Goal: Transaction & Acquisition: Book appointment/travel/reservation

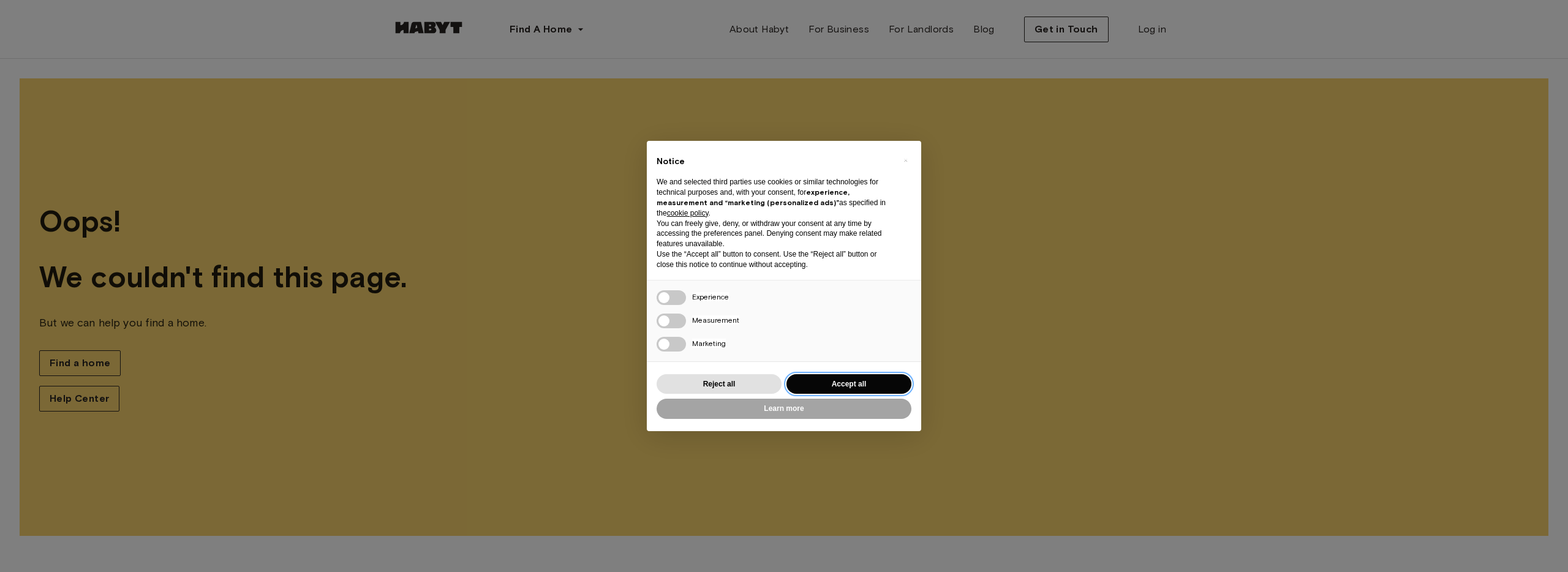
click at [858, 390] on button "Accept all" at bounding box center [849, 384] width 125 height 20
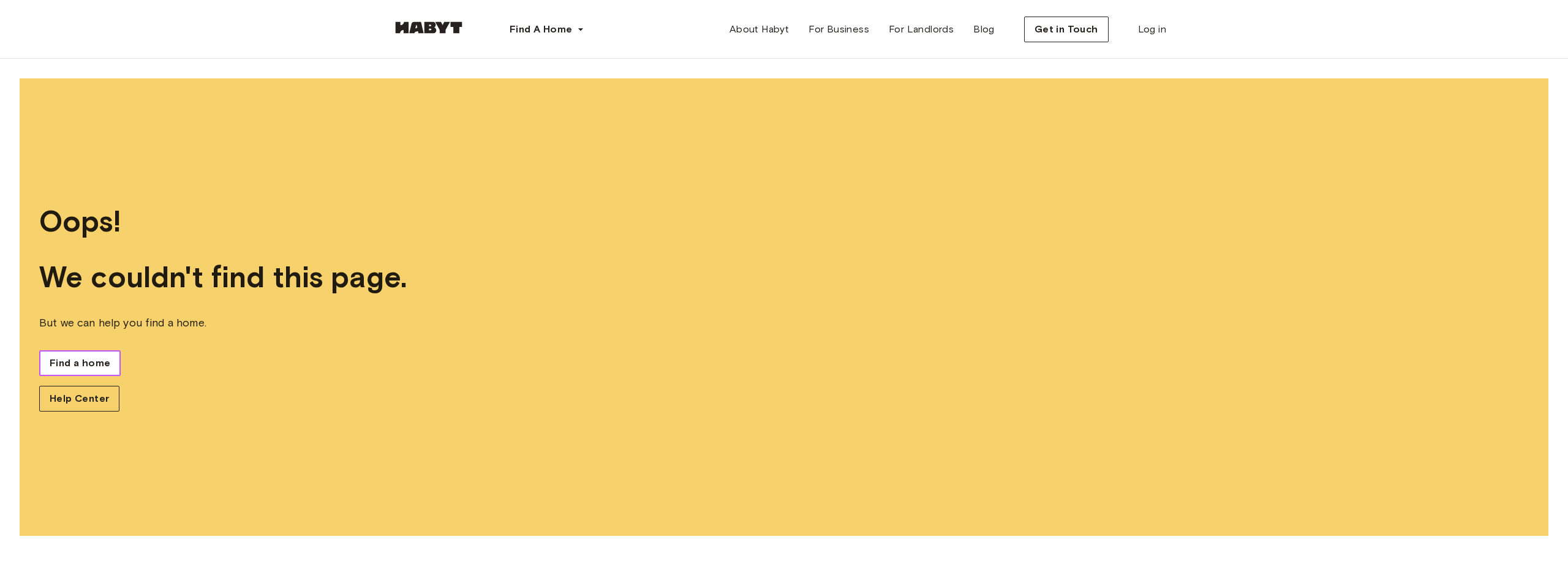
click at [58, 360] on span "Find a home" at bounding box center [80, 363] width 61 height 14
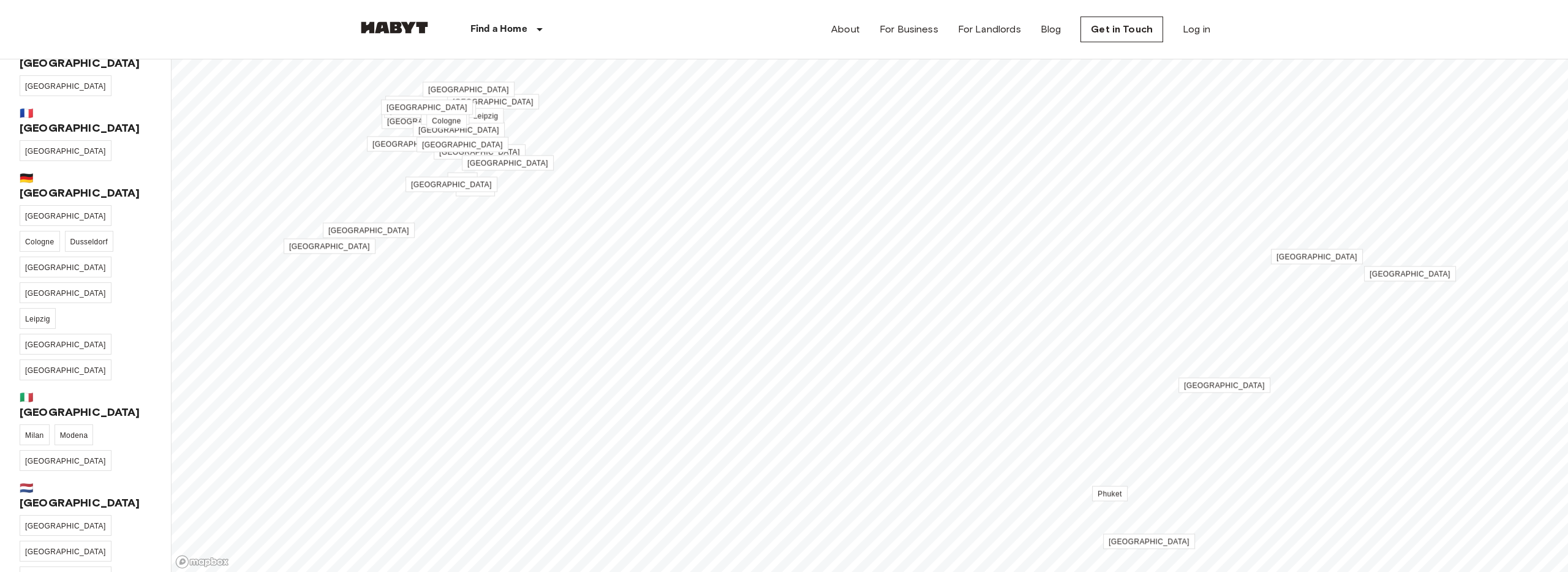
scroll to position [246, 0]
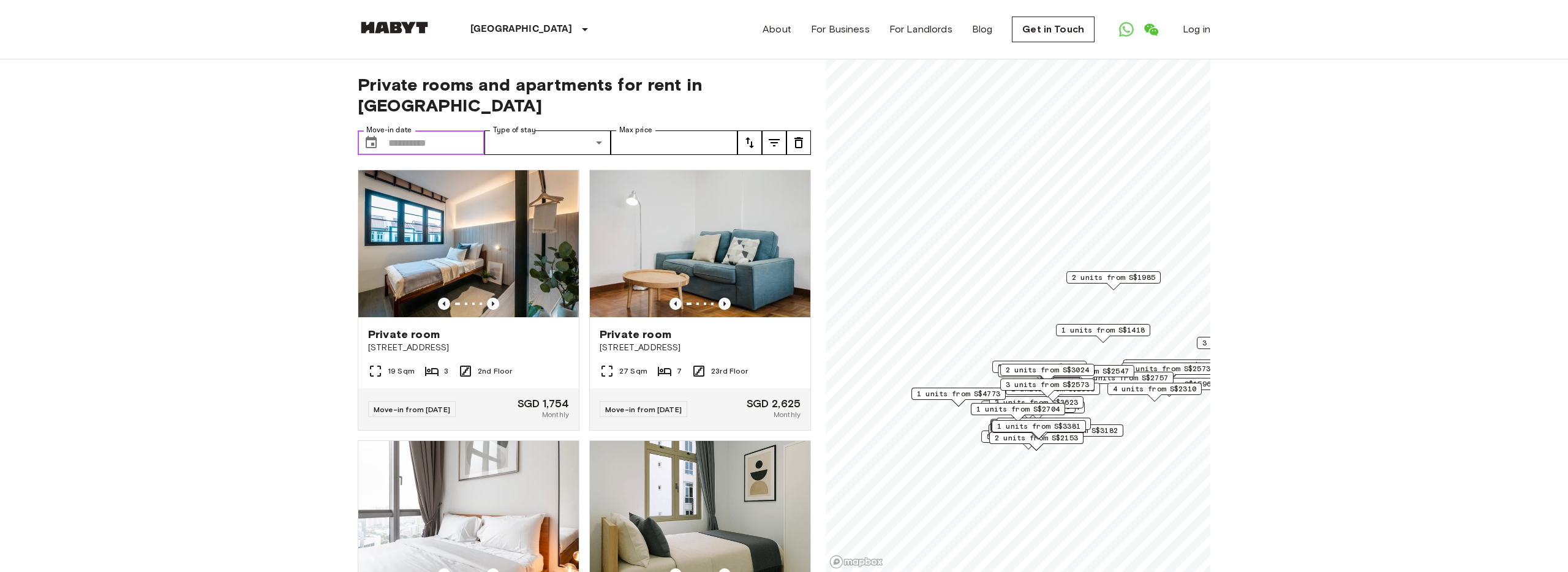
click at [414, 131] on input "Move-in date" at bounding box center [436, 143] width 96 height 24
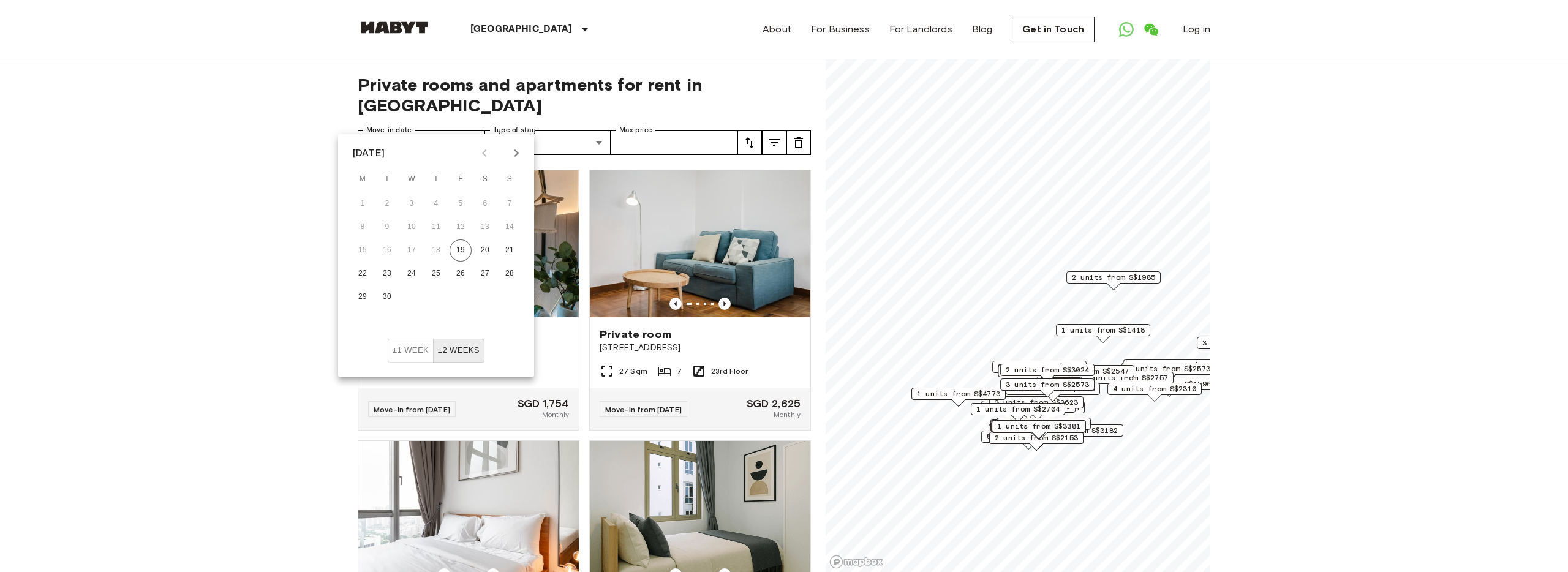
click at [513, 155] on icon "Next month" at bounding box center [516, 153] width 14 height 14
click at [432, 249] on button "13" at bounding box center [436, 250] width 22 height 22
type input "**********"
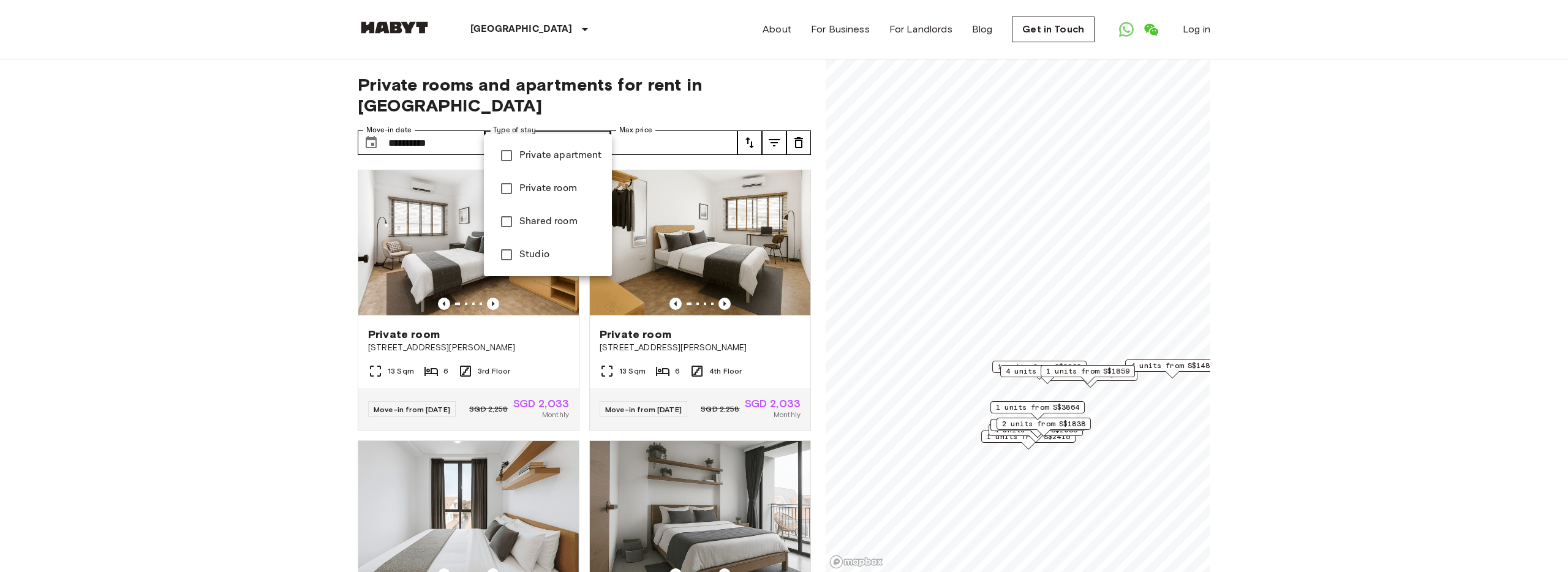
click at [625, 123] on div at bounding box center [784, 286] width 1568 height 572
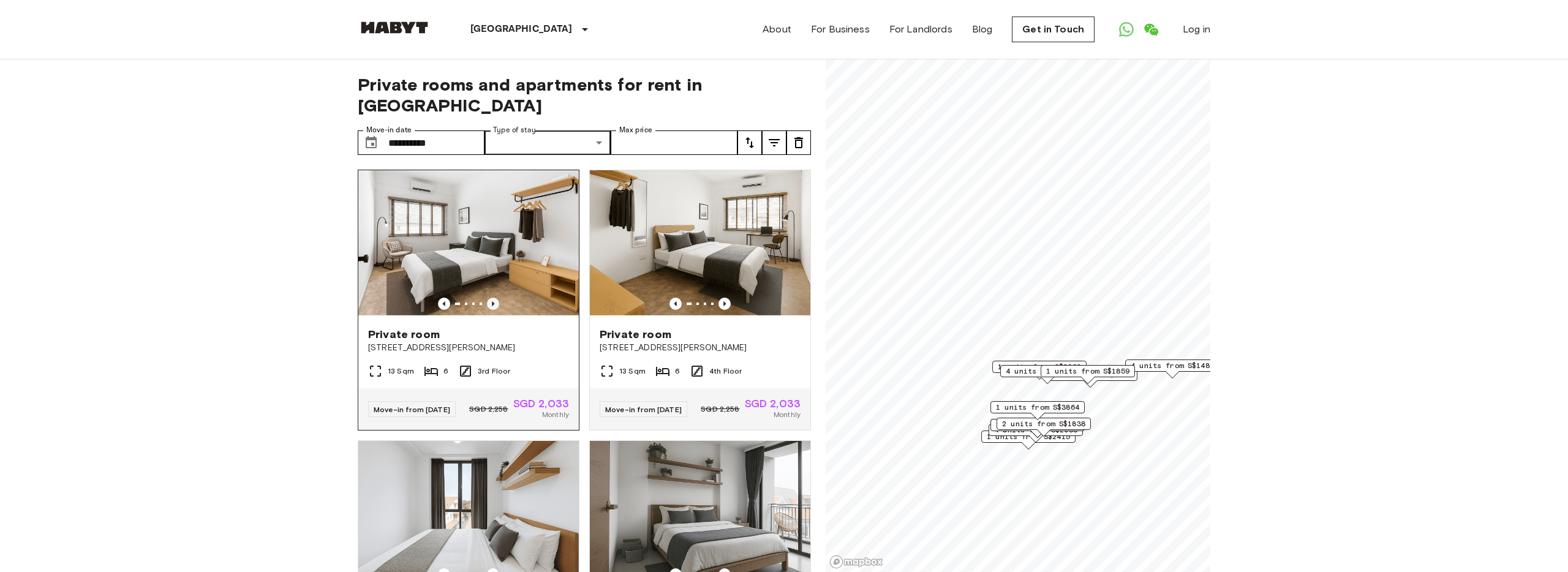
click at [491, 298] on icon "Previous image" at bounding box center [493, 304] width 13 height 13
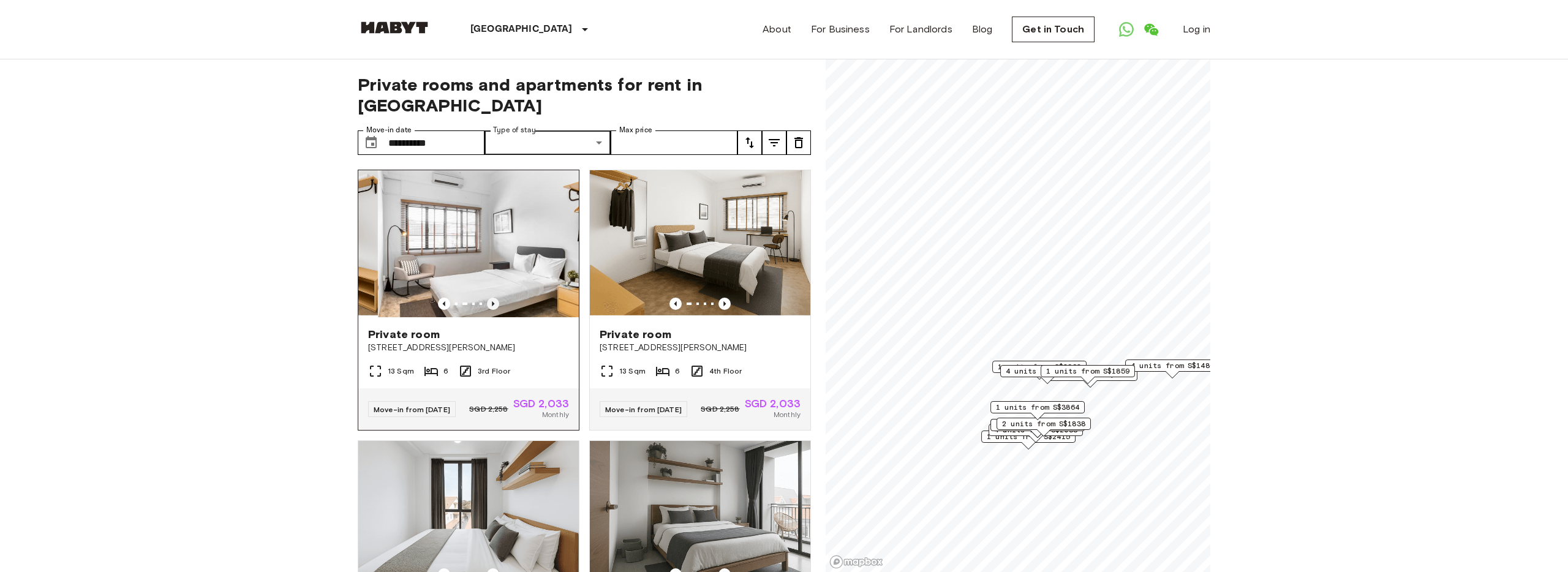
click at [491, 298] on icon "Previous image" at bounding box center [493, 304] width 13 height 13
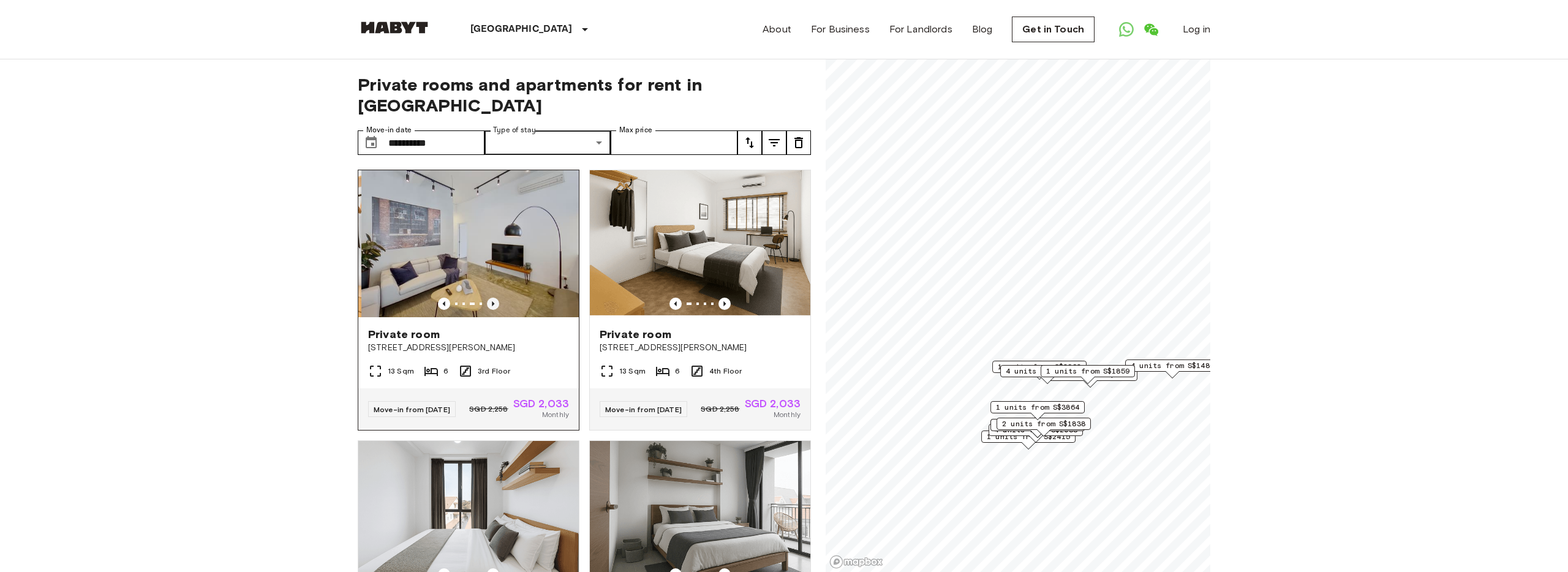
click at [491, 298] on icon "Previous image" at bounding box center [493, 304] width 13 height 13
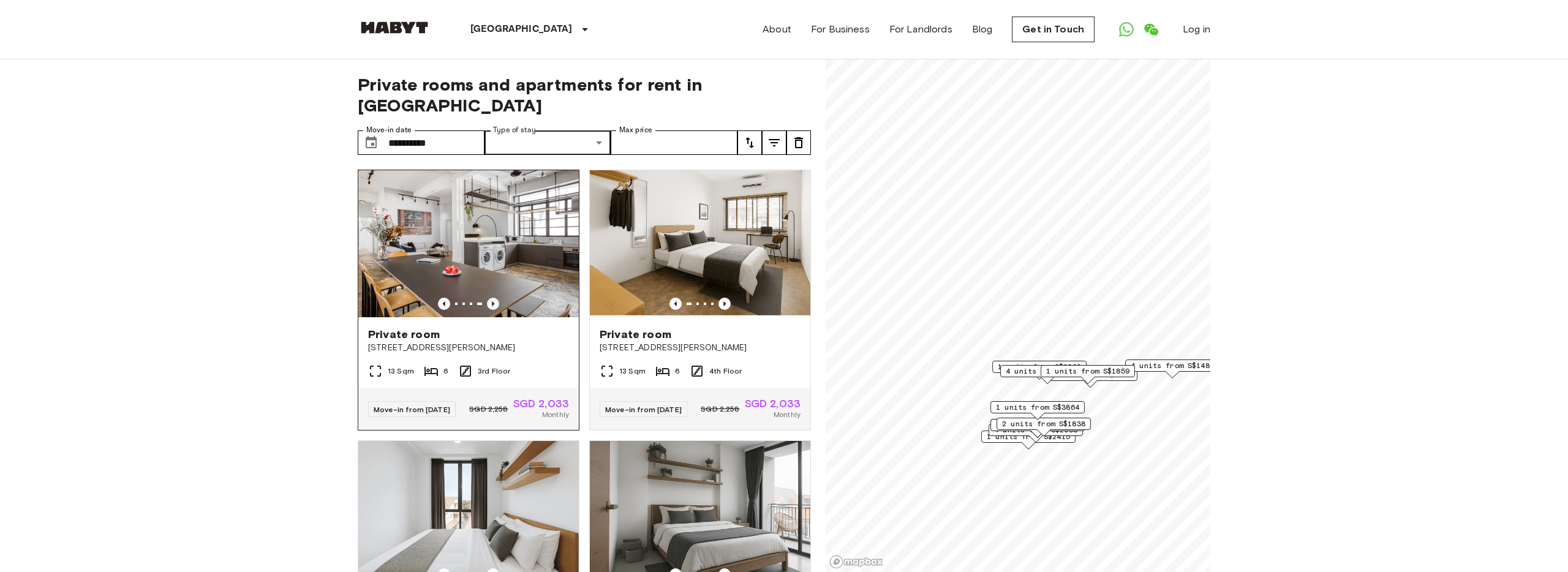
click at [491, 298] on icon "Previous image" at bounding box center [493, 304] width 13 height 13
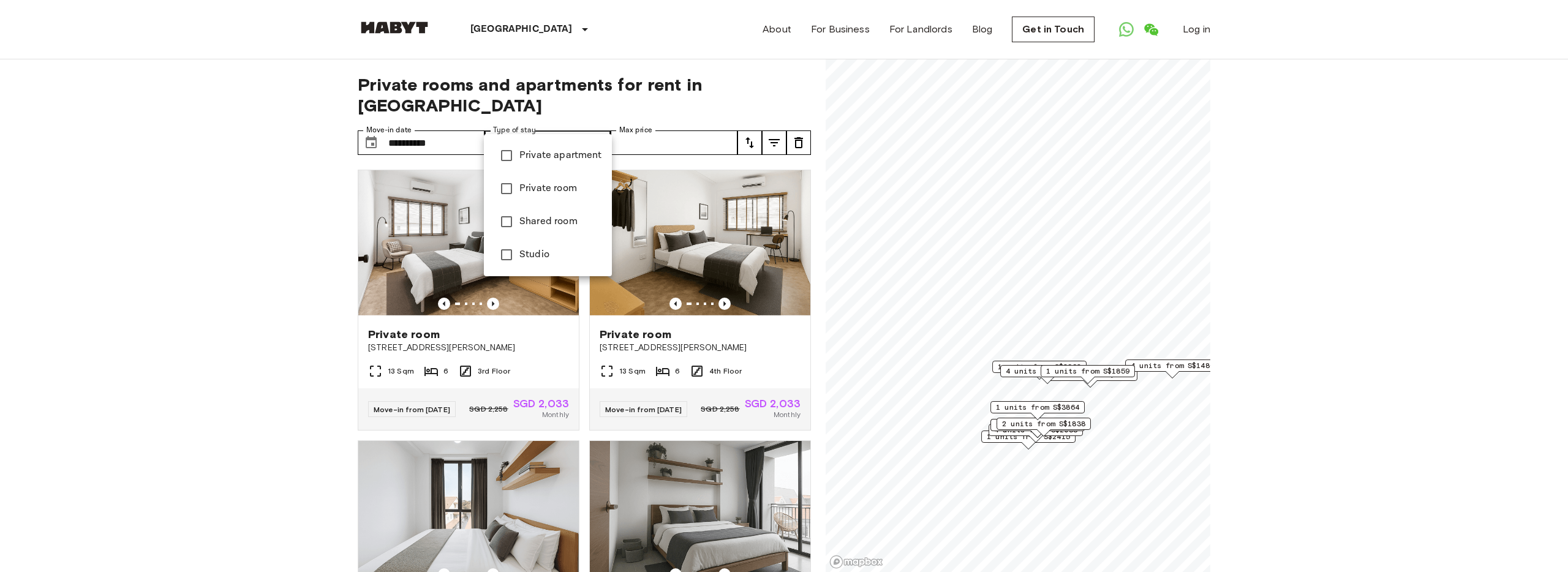
type input "******"
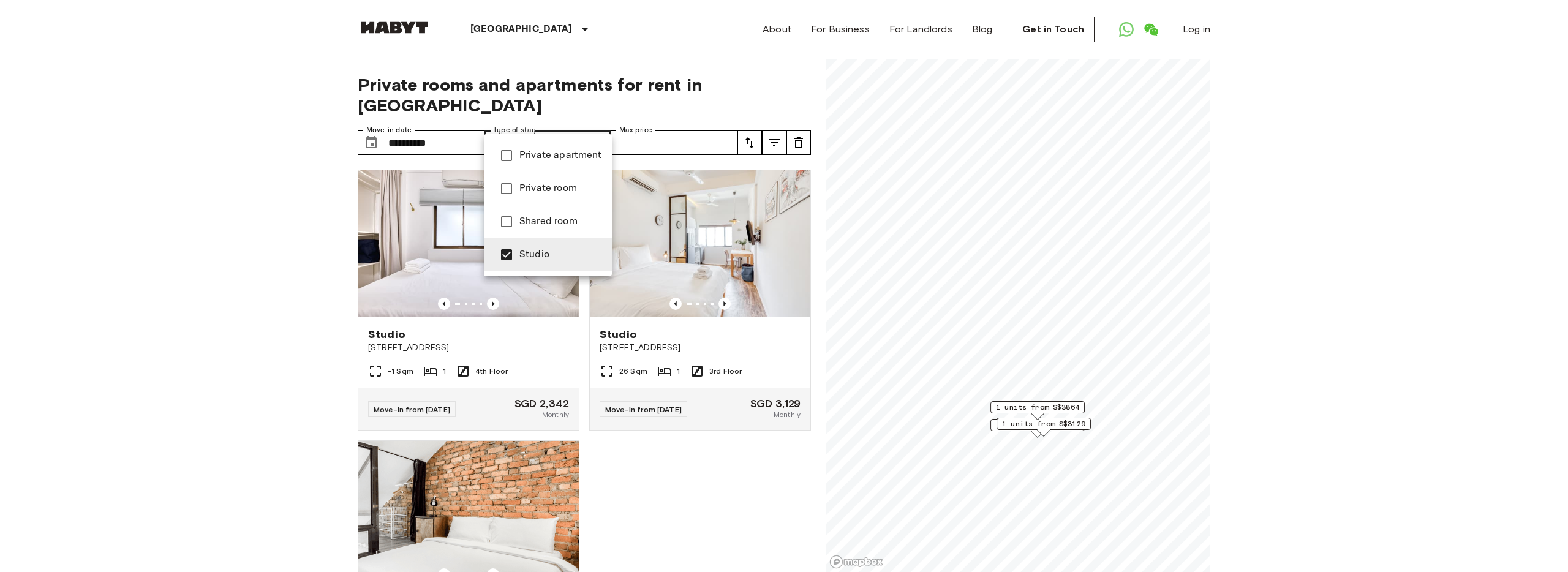
click at [293, 303] on div at bounding box center [784, 286] width 1568 height 572
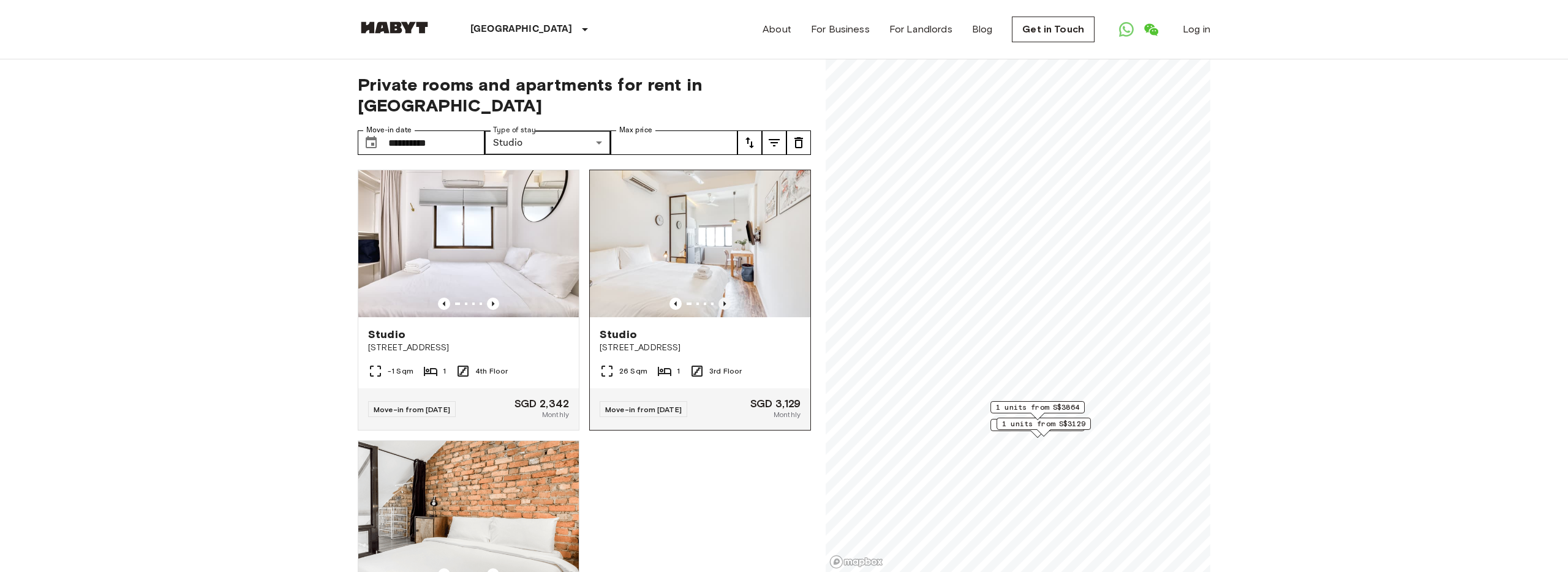
click at [726, 298] on icon "Previous image" at bounding box center [724, 304] width 13 height 13
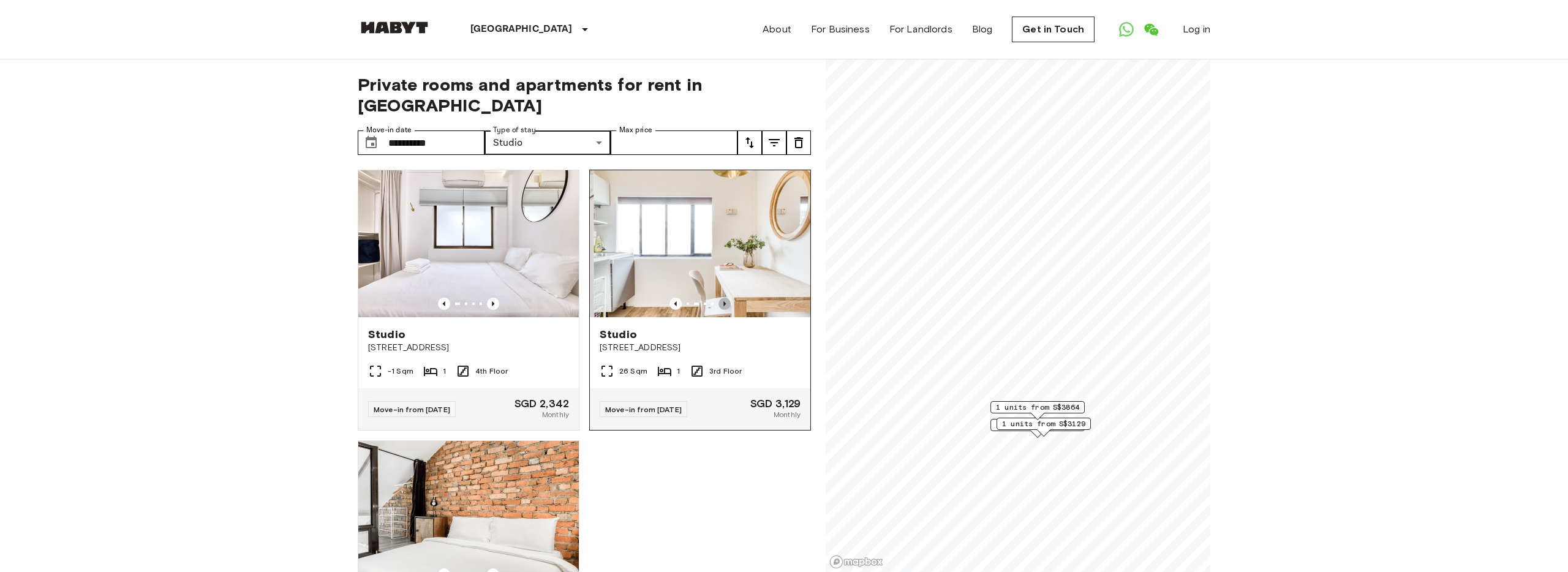
click at [726, 298] on icon "Previous image" at bounding box center [724, 304] width 13 height 13
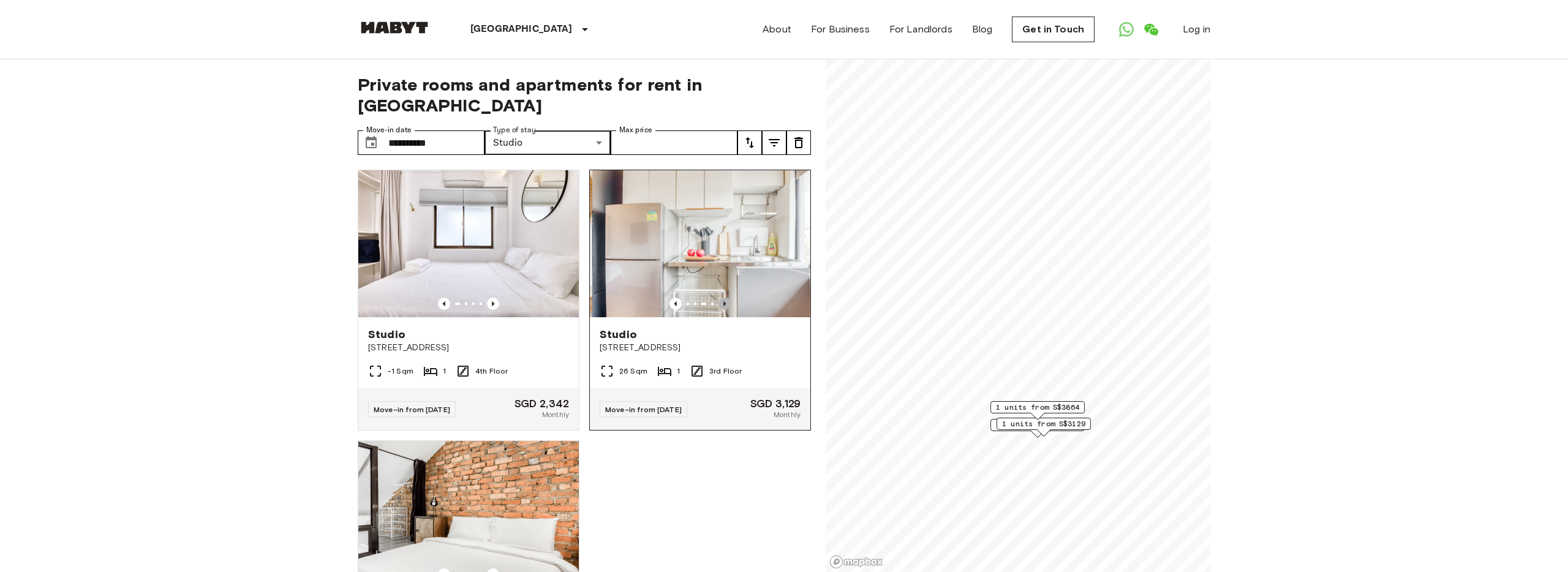
click at [726, 298] on icon "Previous image" at bounding box center [724, 304] width 13 height 13
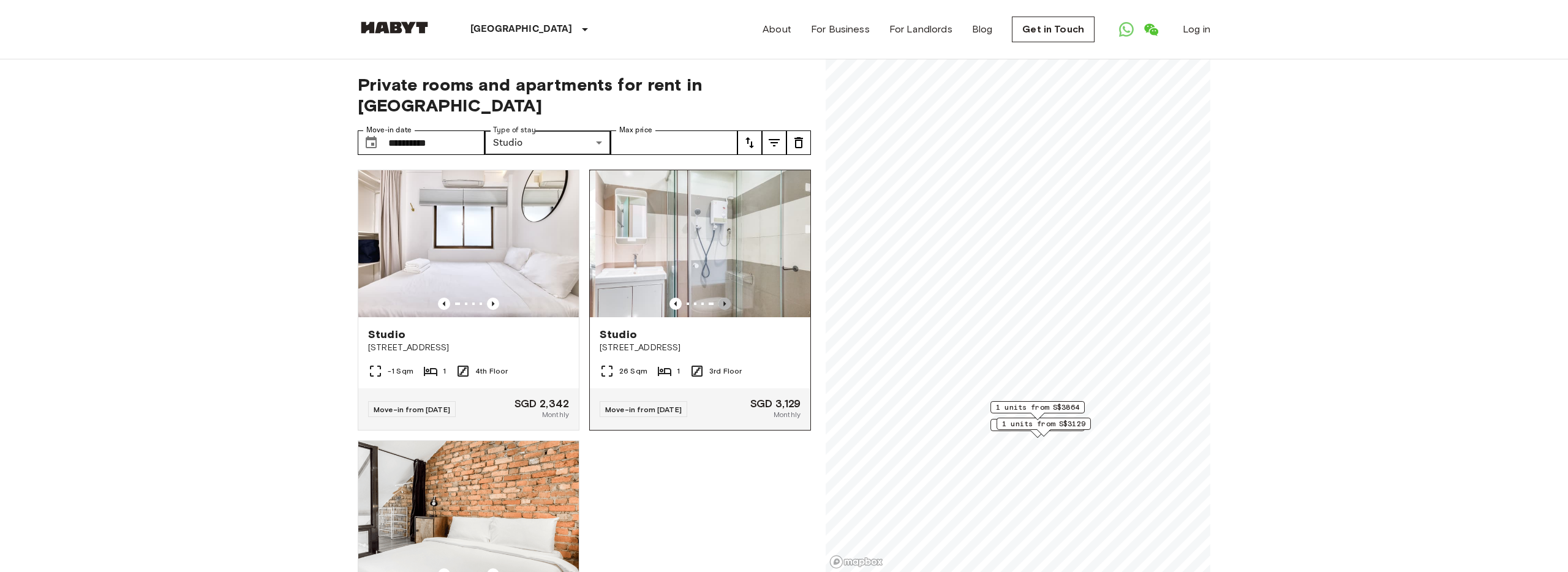
click at [726, 298] on icon "Previous image" at bounding box center [724, 304] width 13 height 13
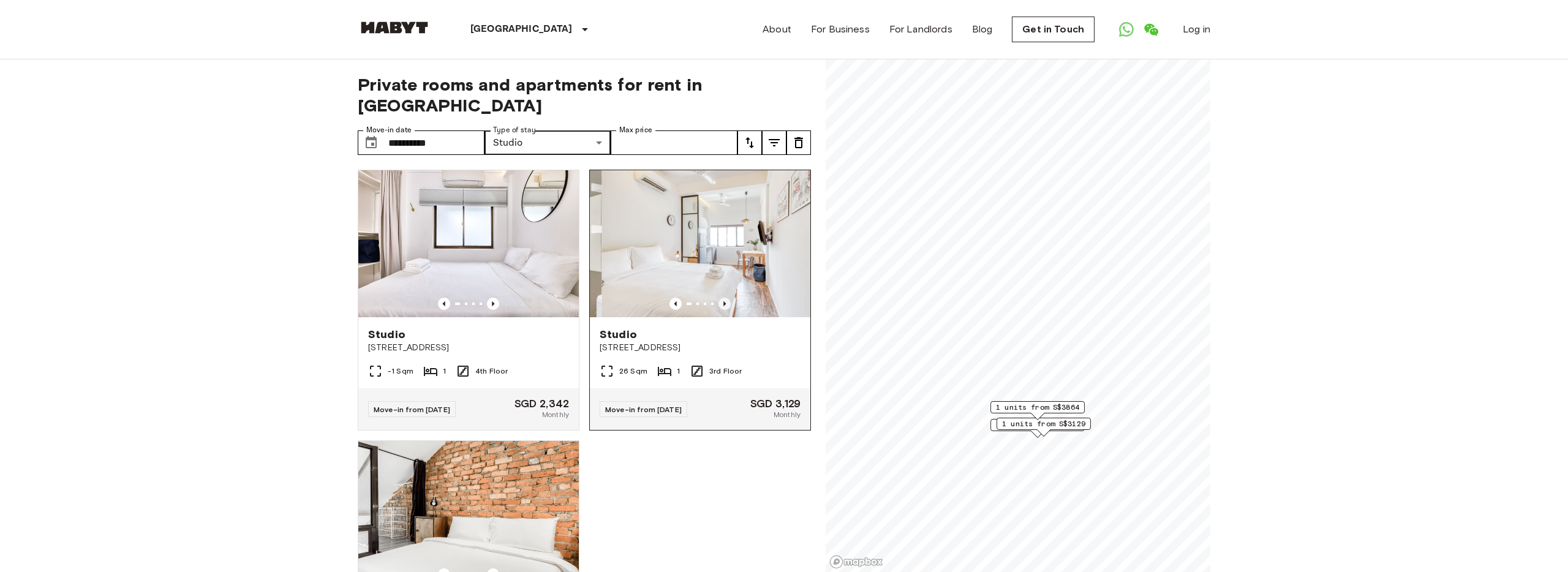
click at [726, 298] on icon "Previous image" at bounding box center [724, 304] width 13 height 13
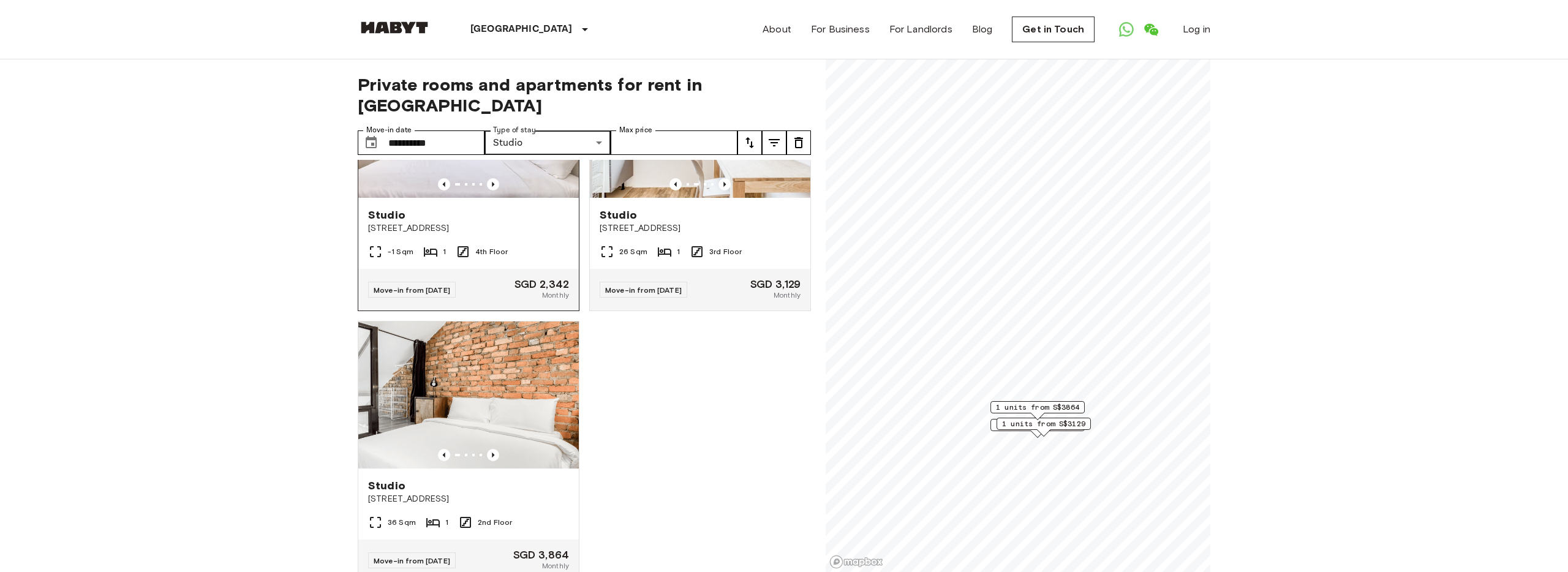
scroll to position [132, 0]
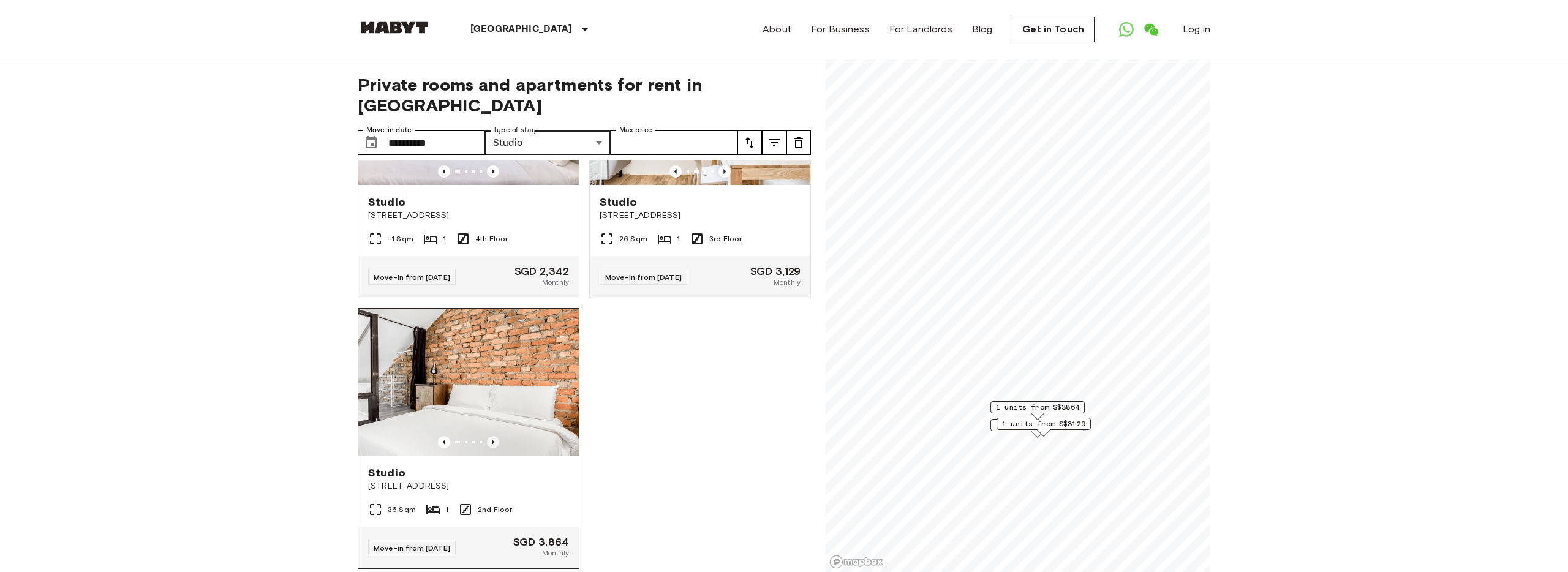
click at [491, 436] on icon "Previous image" at bounding box center [493, 443] width 13 height 13
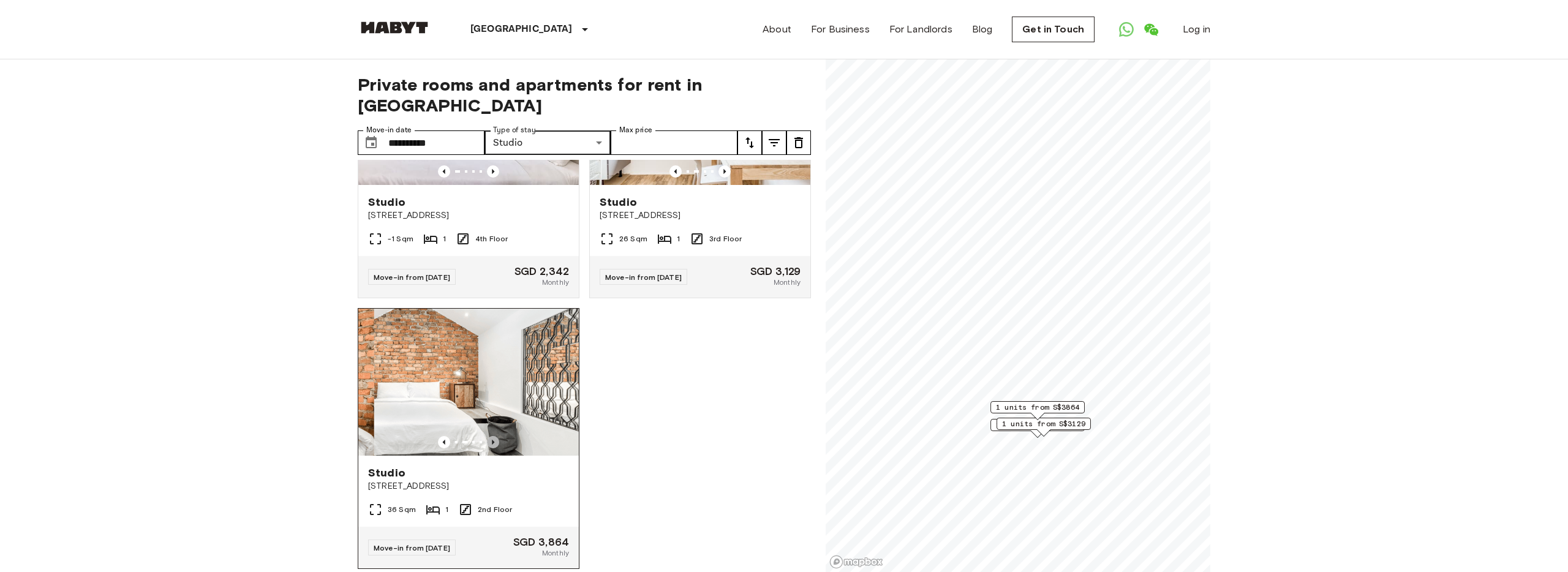
click at [491, 436] on icon "Previous image" at bounding box center [493, 443] width 13 height 13
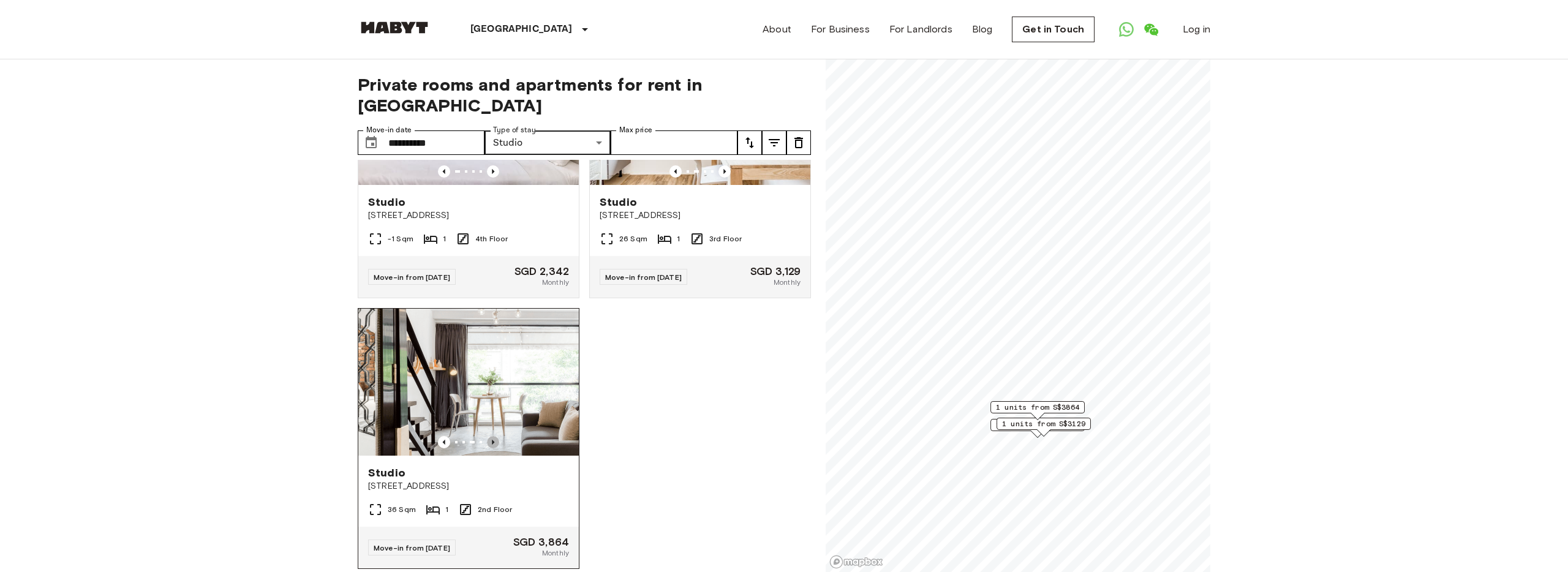
click at [491, 436] on icon "Previous image" at bounding box center [493, 443] width 13 height 13
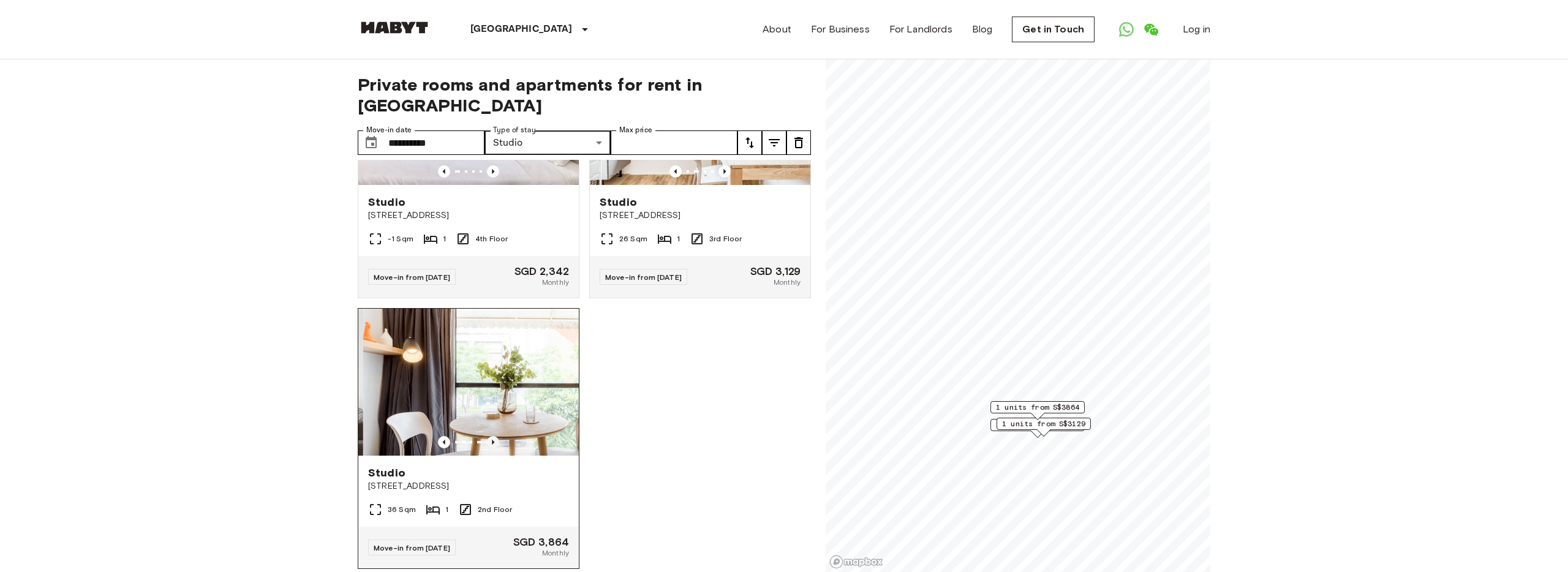
click at [491, 436] on icon "Previous image" at bounding box center [493, 443] width 13 height 13
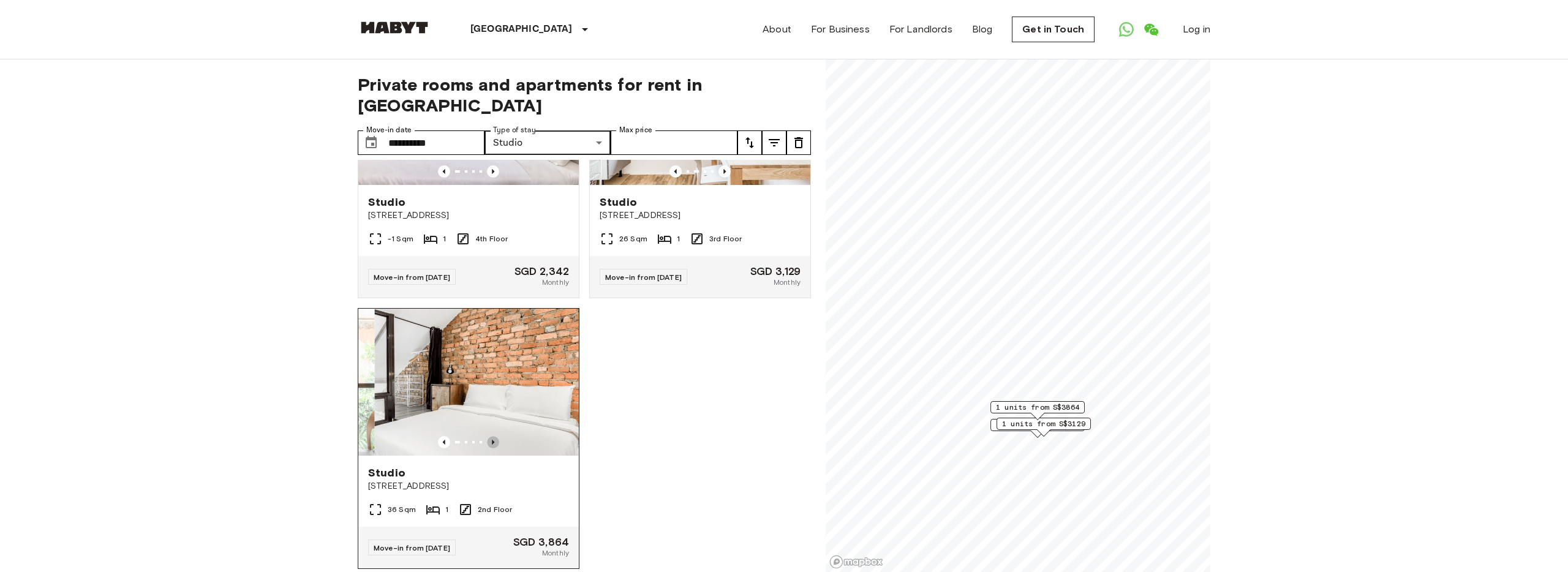
click at [491, 436] on icon "Previous image" at bounding box center [493, 443] width 13 height 13
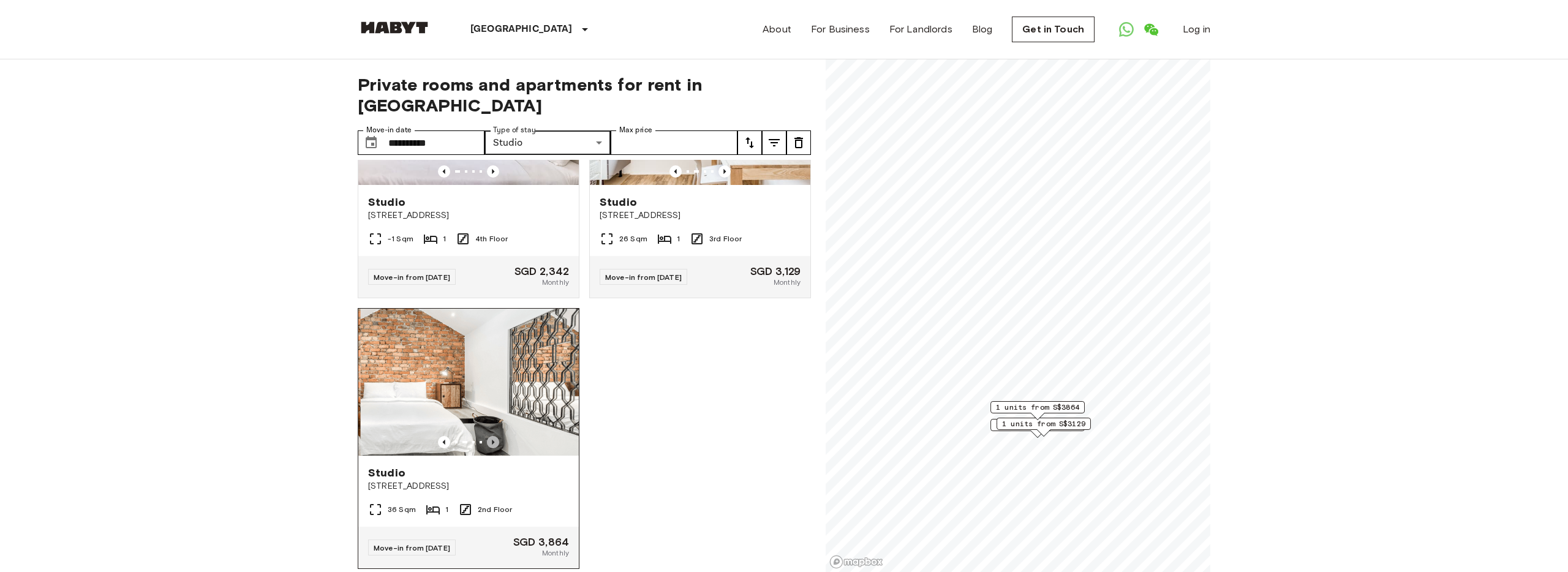
click at [491, 436] on icon "Previous image" at bounding box center [493, 443] width 13 height 13
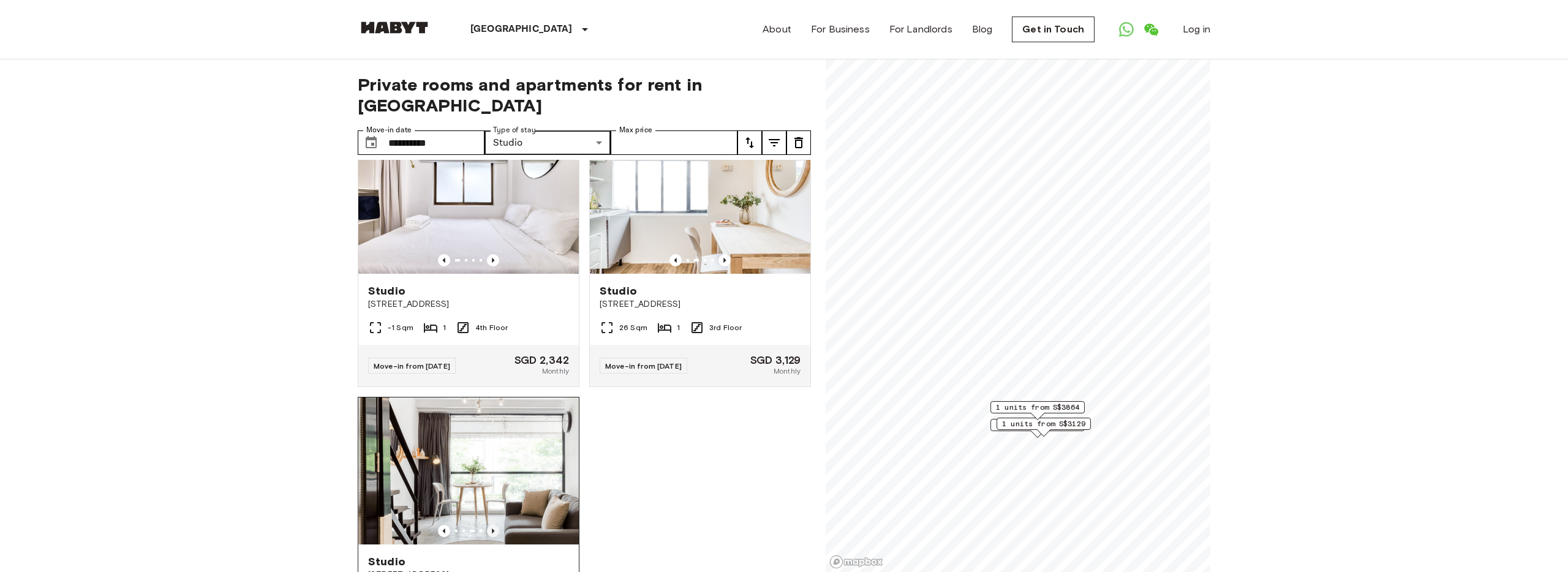
scroll to position [0, 0]
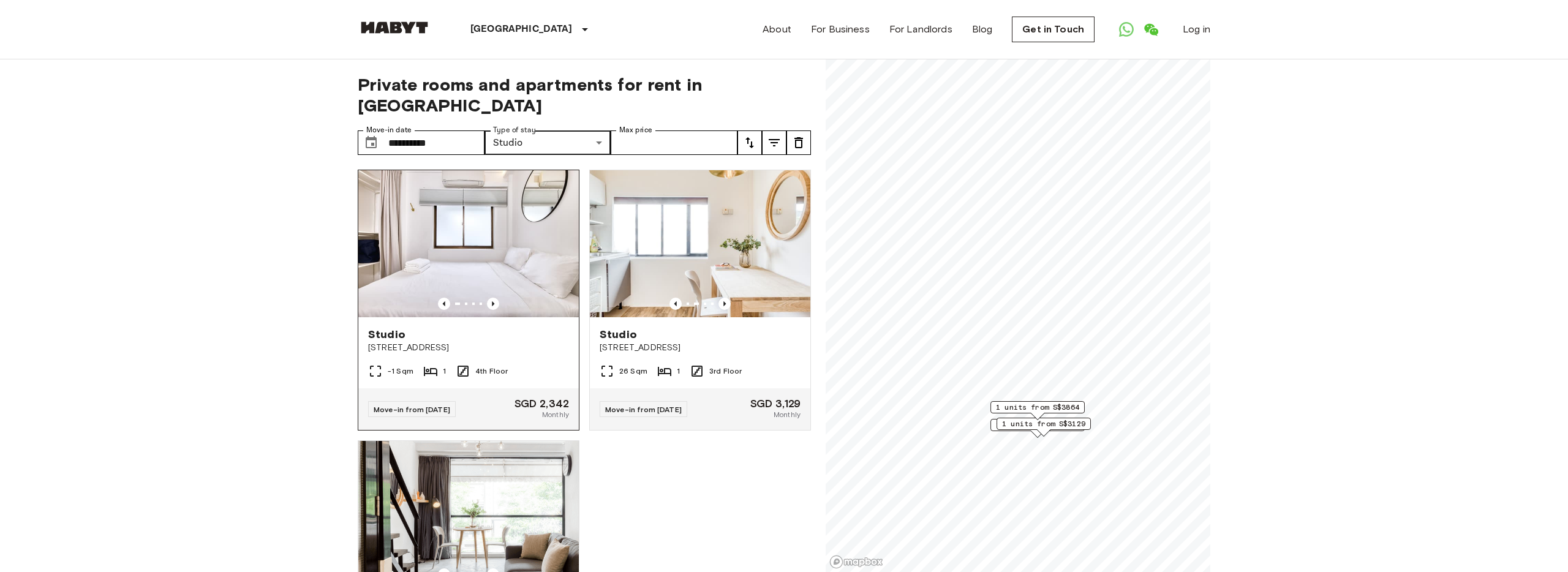
click at [510, 317] on div "Studio [STREET_ADDRESS]" at bounding box center [468, 340] width 220 height 46
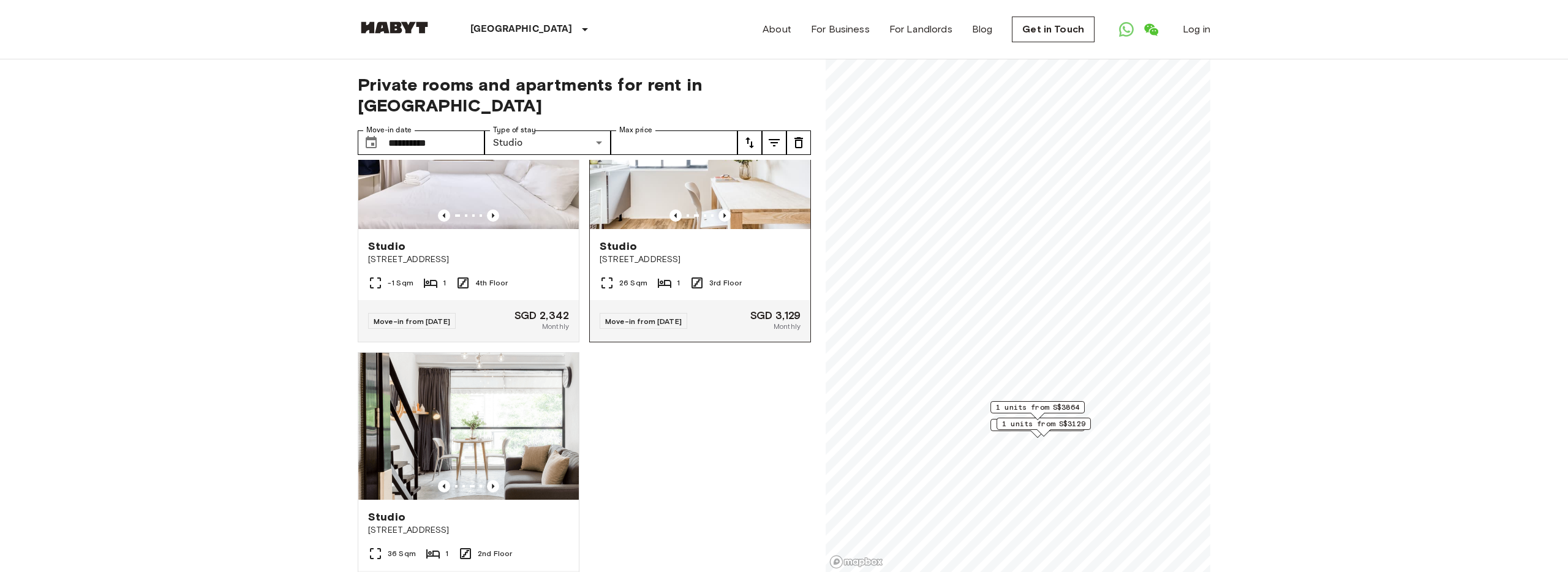
scroll to position [132, 0]
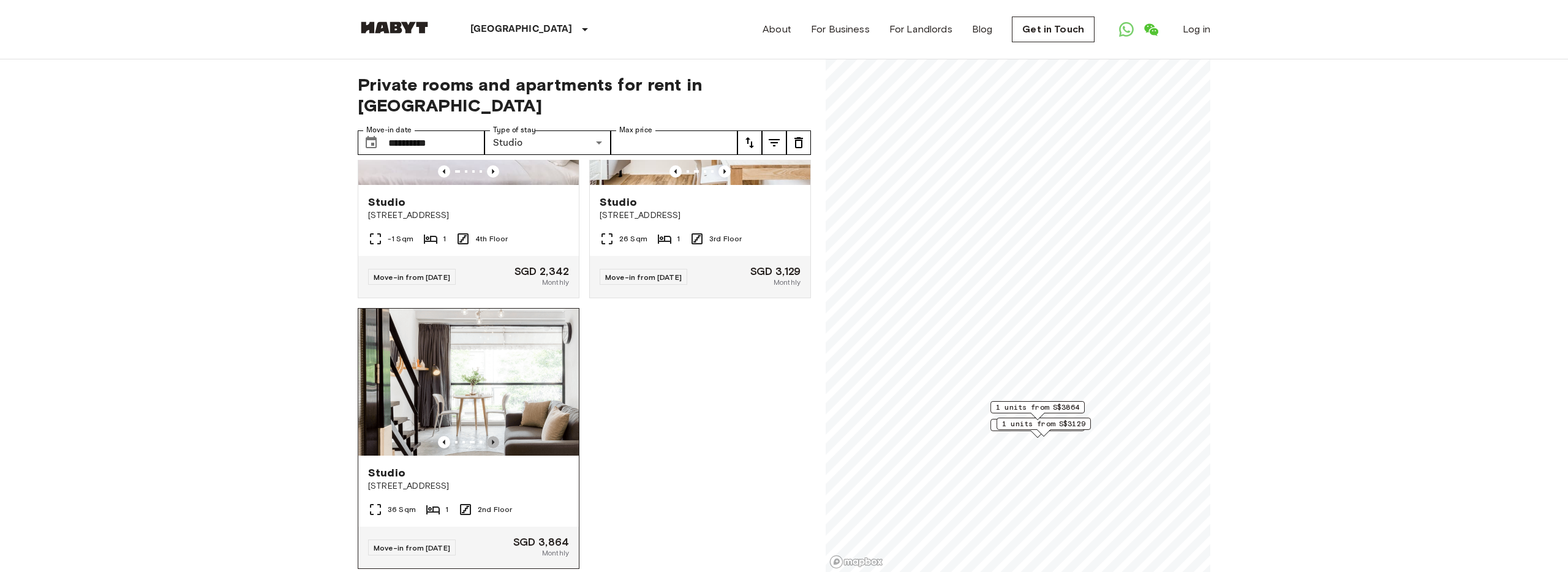
click at [493, 440] on icon "Previous image" at bounding box center [493, 443] width 3 height 5
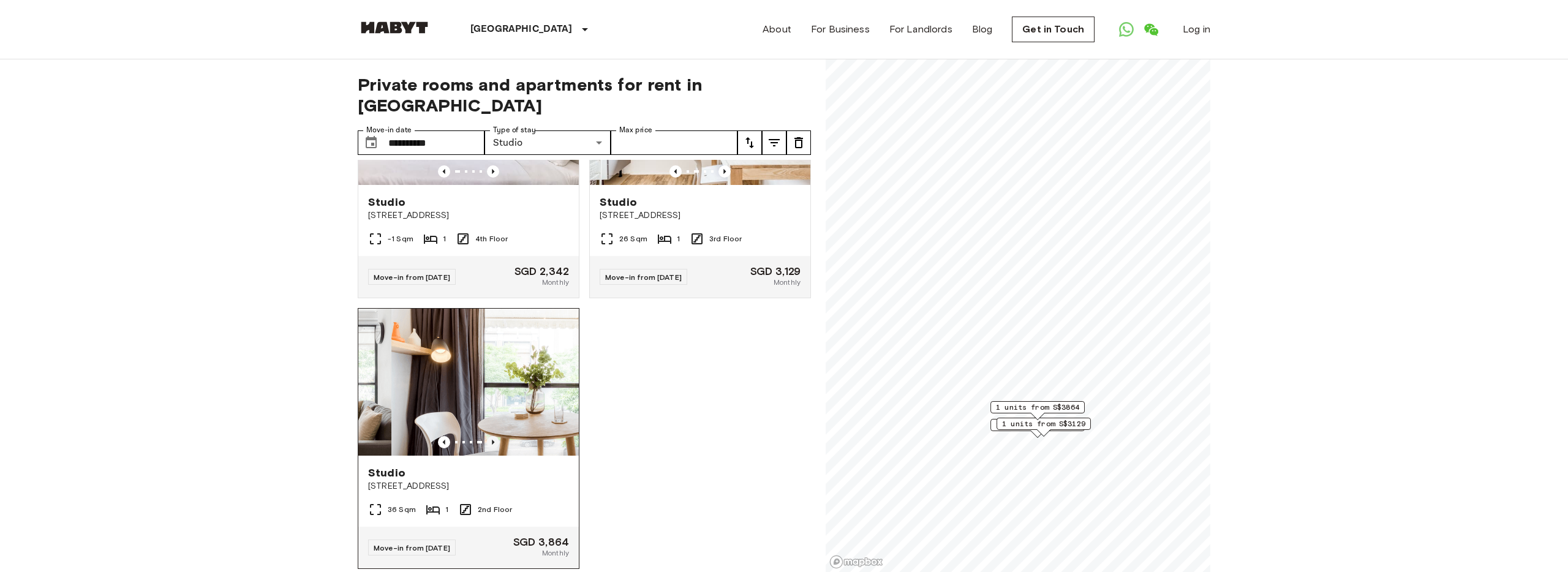
click at [493, 440] on icon "Previous image" at bounding box center [493, 443] width 3 height 5
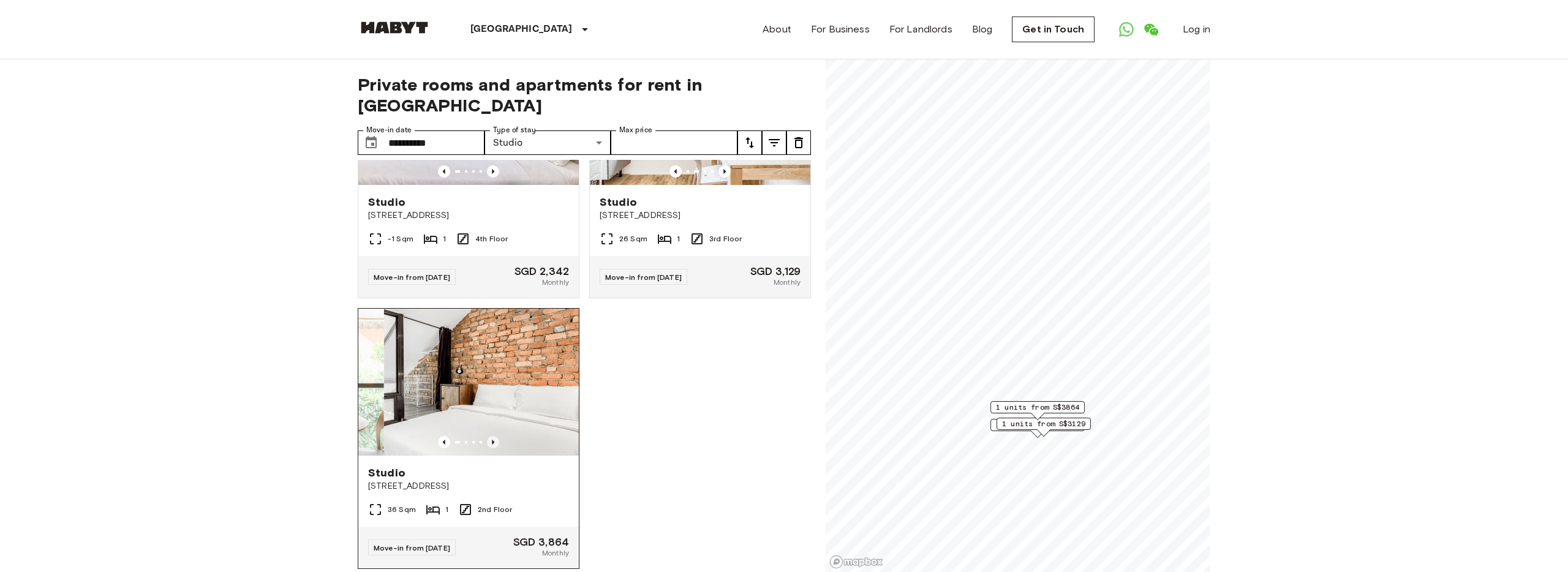
click at [493, 440] on icon "Previous image" at bounding box center [493, 443] width 3 height 5
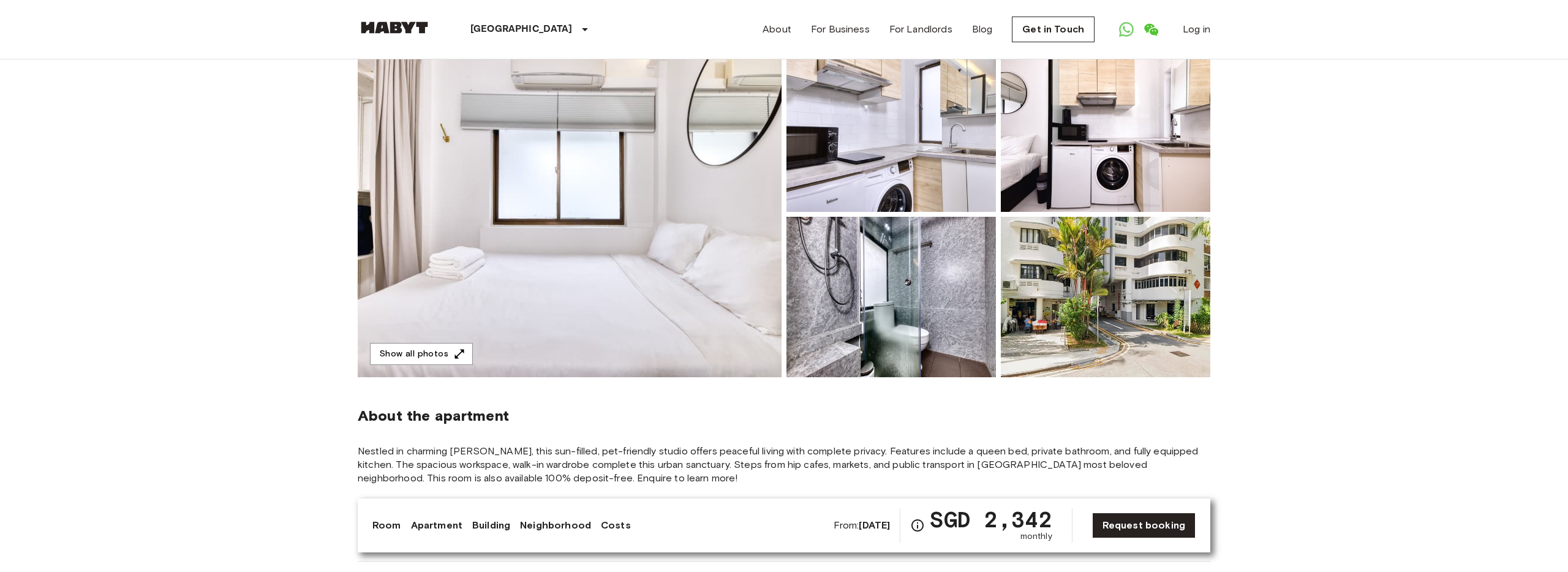
scroll to position [26, 0]
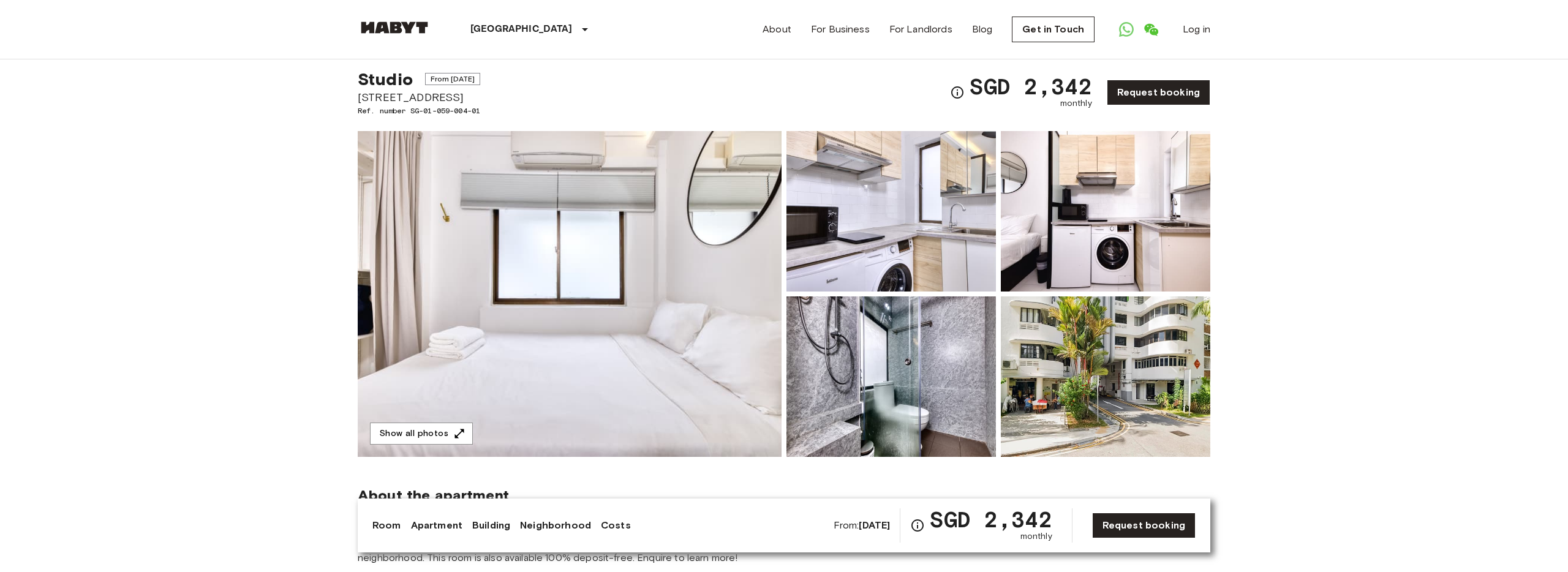
click at [646, 323] on img at bounding box center [569, 294] width 424 height 326
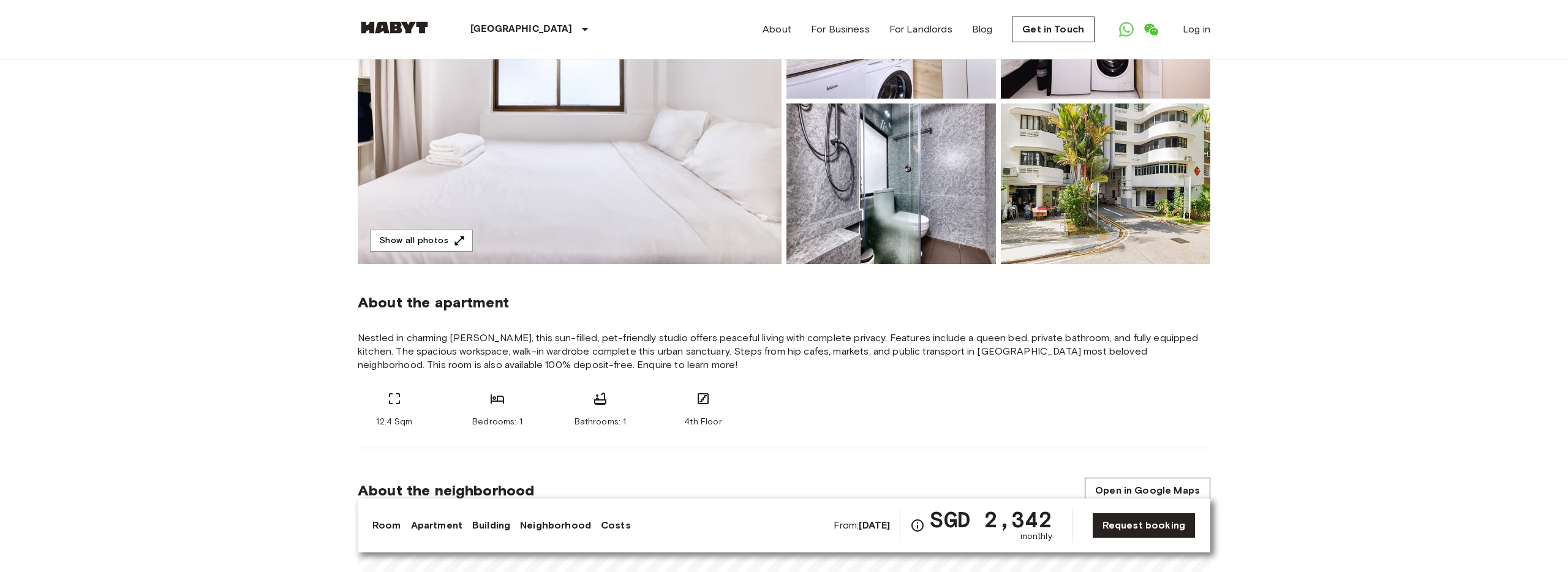
scroll to position [0, 0]
